Goal: Navigation & Orientation: Go to known website

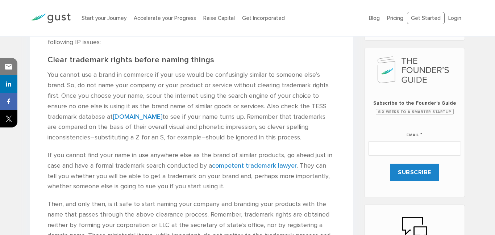
scroll to position [304, 0]
click at [106, 22] on li "Start your Journey" at bounding box center [104, 18] width 45 height 8
click at [106, 18] on link "Start your Journey" at bounding box center [104, 18] width 45 height 7
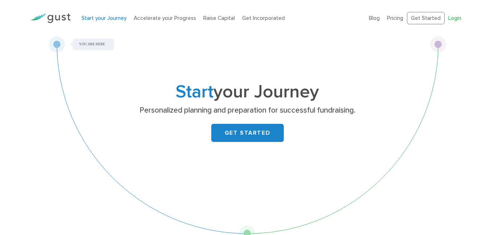
click at [455, 19] on link "Login" at bounding box center [454, 18] width 13 height 7
